Goal: Use online tool/utility: Utilize a website feature to perform a specific function

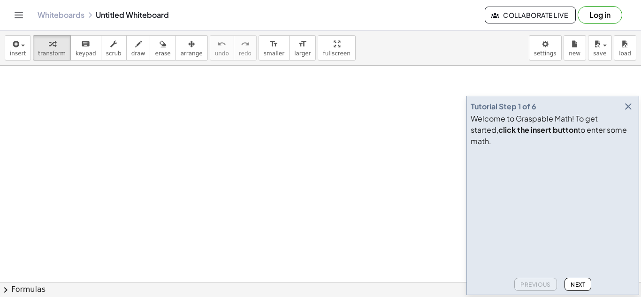
click at [629, 112] on icon "button" at bounding box center [628, 106] width 11 height 11
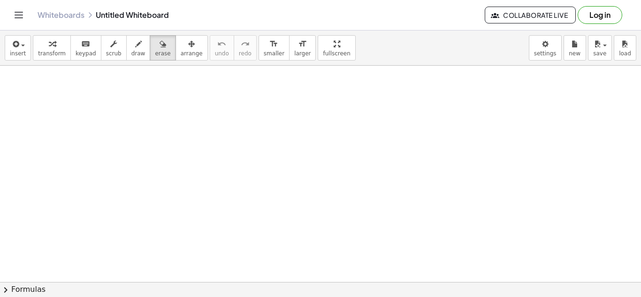
click at [131, 53] on span "draw" at bounding box center [138, 53] width 14 height 7
click at [217, 43] on icon "undo" at bounding box center [221, 43] width 9 height 11
click at [78, 52] on span "keypad" at bounding box center [86, 53] width 21 height 7
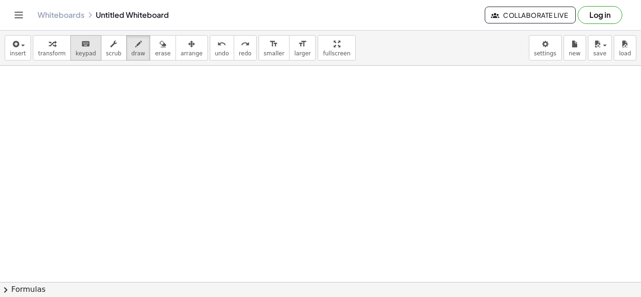
click at [81, 41] on icon "keyboard" at bounding box center [85, 43] width 9 height 11
click at [44, 290] on button "chevron_right Formulas" at bounding box center [320, 289] width 641 height 15
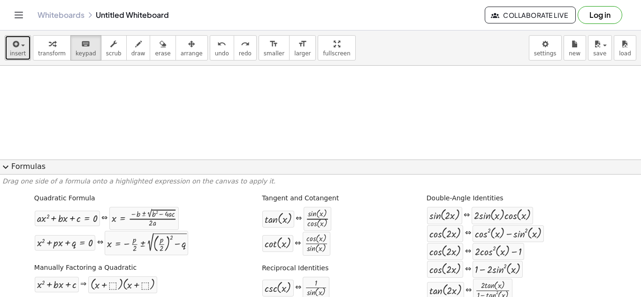
click at [13, 50] on span "insert" at bounding box center [18, 53] width 16 height 7
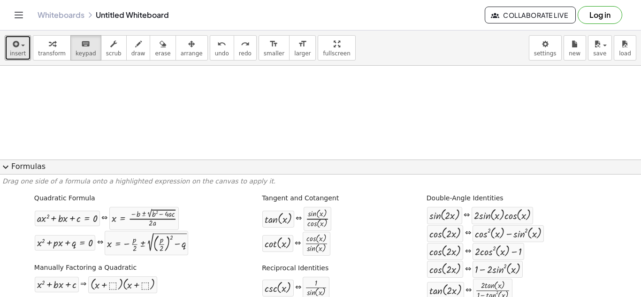
click at [18, 170] on button "expand_more Formulas" at bounding box center [320, 167] width 641 height 15
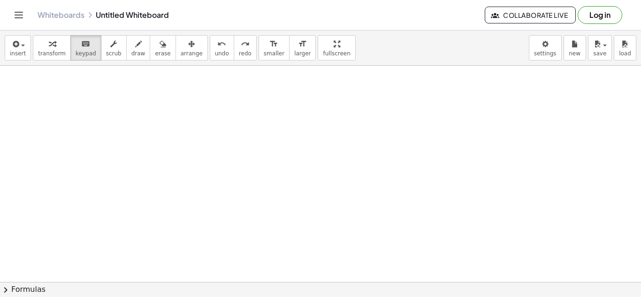
click at [573, 44] on icon "button" at bounding box center [575, 43] width 7 height 11
click at [294, 46] on div "format_size" at bounding box center [302, 43] width 16 height 11
click at [264, 39] on div "format_size" at bounding box center [274, 43] width 21 height 11
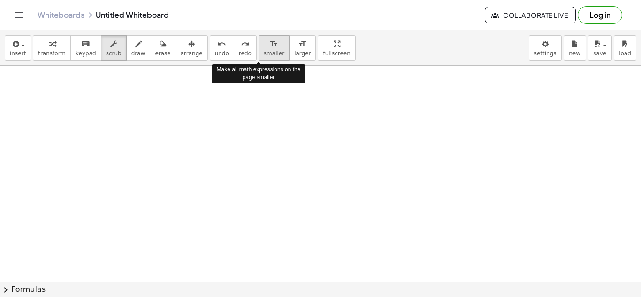
click at [264, 39] on div "format_size" at bounding box center [274, 43] width 21 height 11
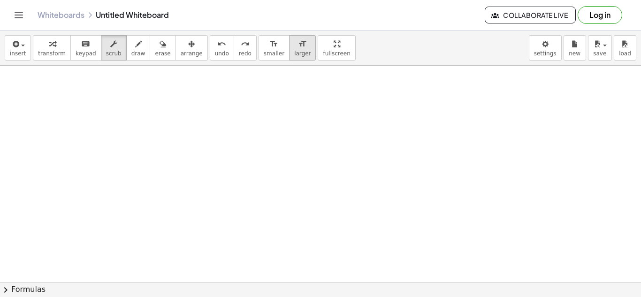
click at [293, 47] on button "format_size larger" at bounding box center [302, 47] width 27 height 25
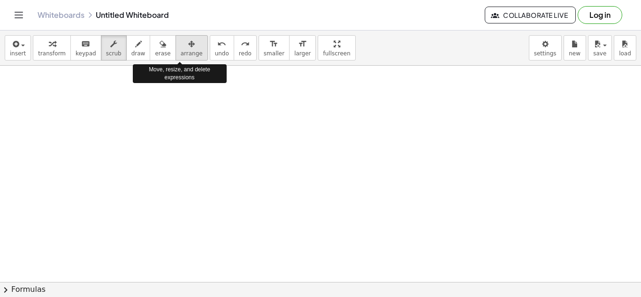
click at [181, 53] on span "arrange" at bounding box center [192, 53] width 22 height 7
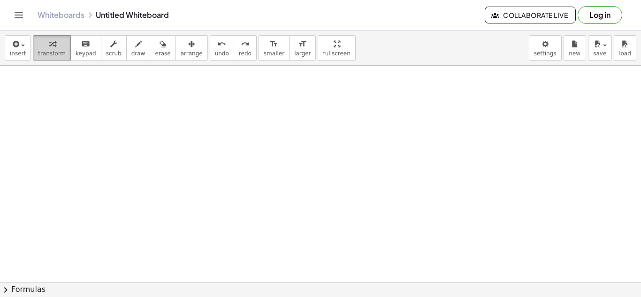
click at [61, 53] on button "transform" at bounding box center [52, 47] width 38 height 25
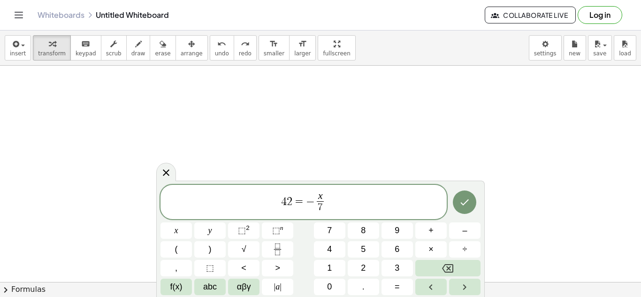
click at [337, 197] on span "4 2 = − x 7 ​ ​" at bounding box center [304, 203] width 286 height 25
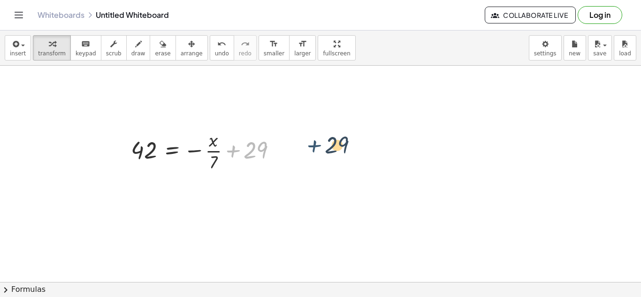
drag, startPoint x: 223, startPoint y: 159, endPoint x: 307, endPoint y: 156, distance: 84.5
drag, startPoint x: 193, startPoint y: 137, endPoint x: 202, endPoint y: 154, distance: 18.9
click at [202, 154] on div at bounding box center [207, 150] width 163 height 47
click at [282, 148] on div at bounding box center [280, 151] width 10 height 10
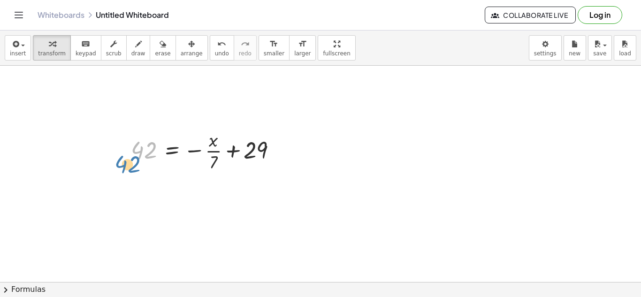
drag, startPoint x: 152, startPoint y: 151, endPoint x: 145, endPoint y: 153, distance: 7.3
click at [145, 153] on div at bounding box center [207, 150] width 163 height 47
click at [169, 179] on icon at bounding box center [172, 182] width 8 height 8
click at [169, 179] on span "×" at bounding box center [172, 183] width 6 height 14
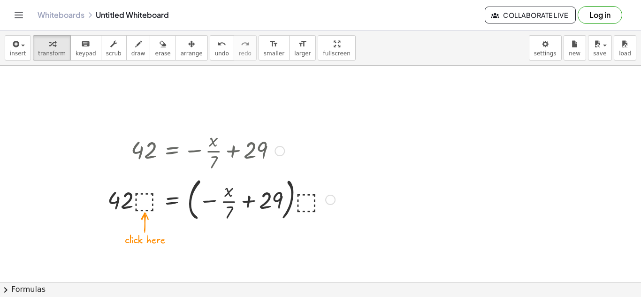
click at [142, 200] on div at bounding box center [221, 199] width 237 height 51
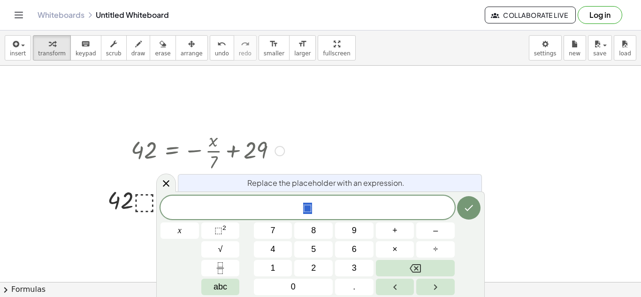
scroll to position [3, 0]
click at [168, 182] on icon at bounding box center [166, 183] width 7 height 7
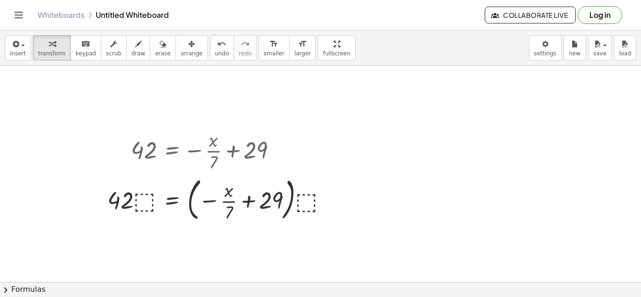
click at [215, 62] on div "insert select one: Math Expression Function Text Youtube Video Graphing Geometr…" at bounding box center [320, 48] width 641 height 35
click at [217, 48] on icon "undo" at bounding box center [221, 43] width 9 height 11
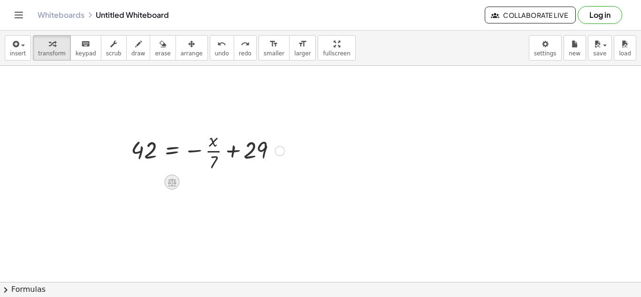
click at [174, 183] on icon at bounding box center [172, 182] width 8 height 8
click at [180, 157] on div at bounding box center [207, 150] width 163 height 47
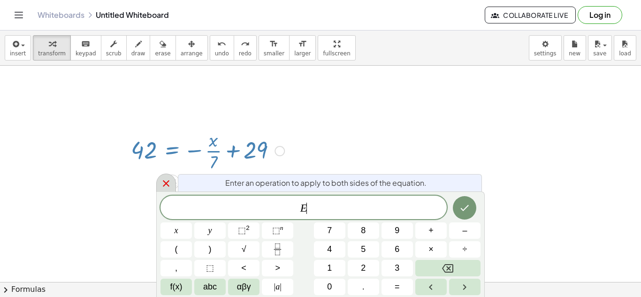
click at [160, 182] on div at bounding box center [166, 183] width 20 height 18
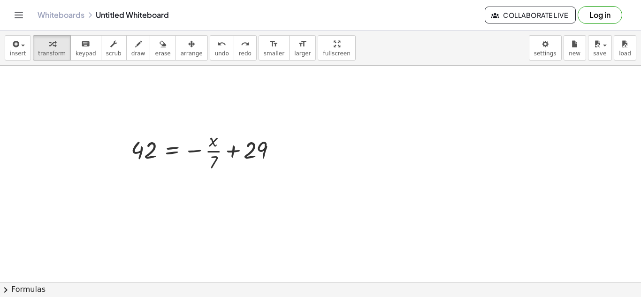
drag, startPoint x: 176, startPoint y: 180, endPoint x: 179, endPoint y: 94, distance: 86.4
drag, startPoint x: 212, startPoint y: 146, endPoint x: 261, endPoint y: 144, distance: 49.3
click at [261, 144] on div at bounding box center [207, 150] width 163 height 47
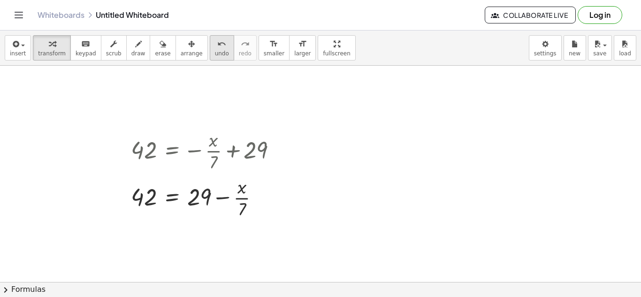
click at [215, 47] on div "undo" at bounding box center [222, 43] width 14 height 11
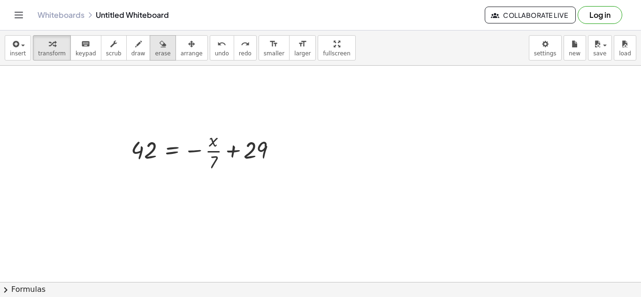
click at [160, 57] on button "erase" at bounding box center [163, 47] width 26 height 25
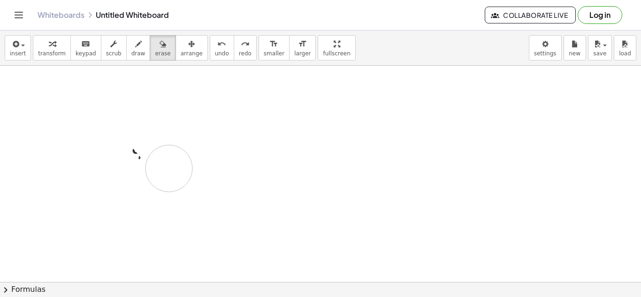
drag, startPoint x: 216, startPoint y: 131, endPoint x: 107, endPoint y: 141, distance: 109.3
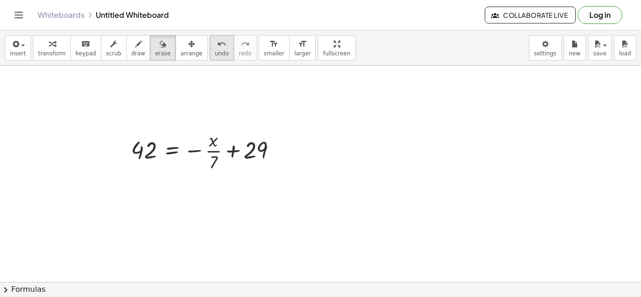
click at [215, 45] on div "undo" at bounding box center [222, 43] width 14 height 11
